Goal: Task Accomplishment & Management: Complete application form

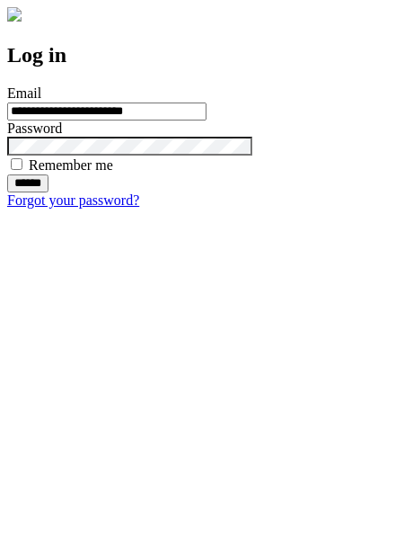
type input "**********"
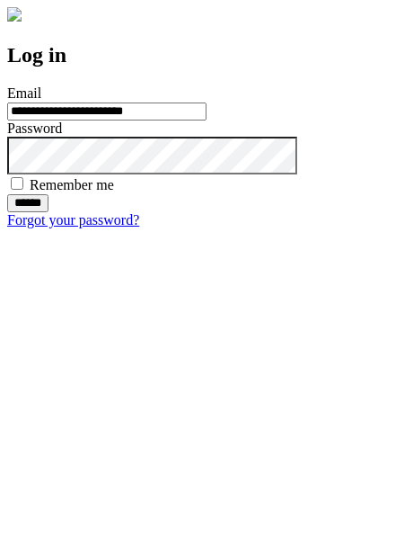
click at [49, 212] on input "******" at bounding box center [27, 203] width 41 height 18
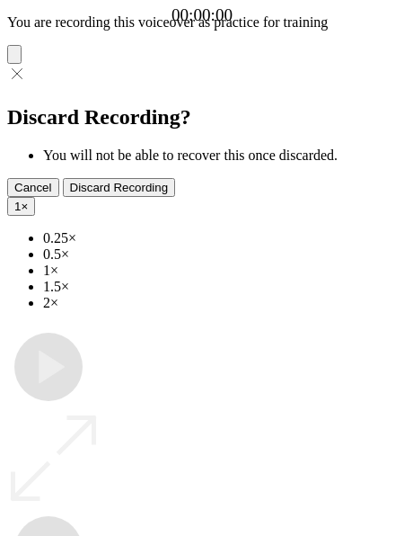
type input "**********"
